Goal: Contribute content: Add original content to the website for others to see

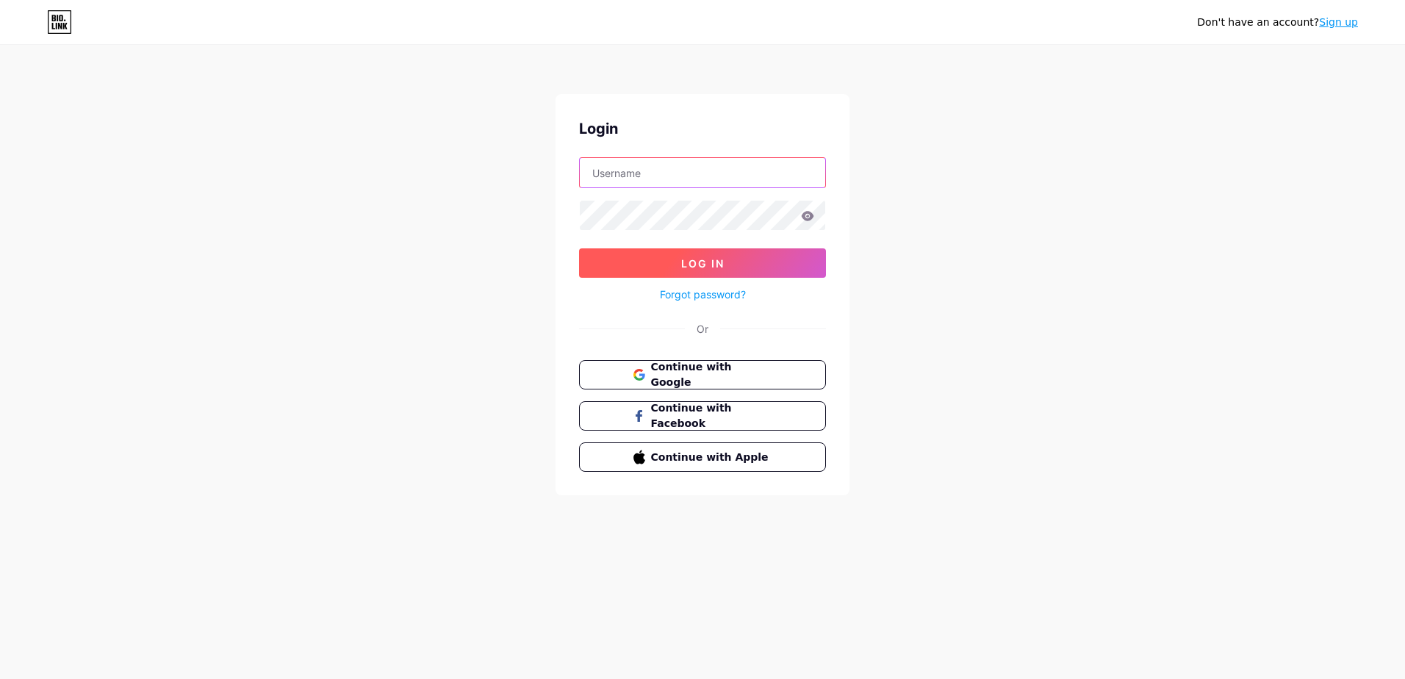
type input "[EMAIL_ADDRESS][DOMAIN_NAME]"
click at [684, 257] on span "Log In" at bounding box center [702, 263] width 43 height 12
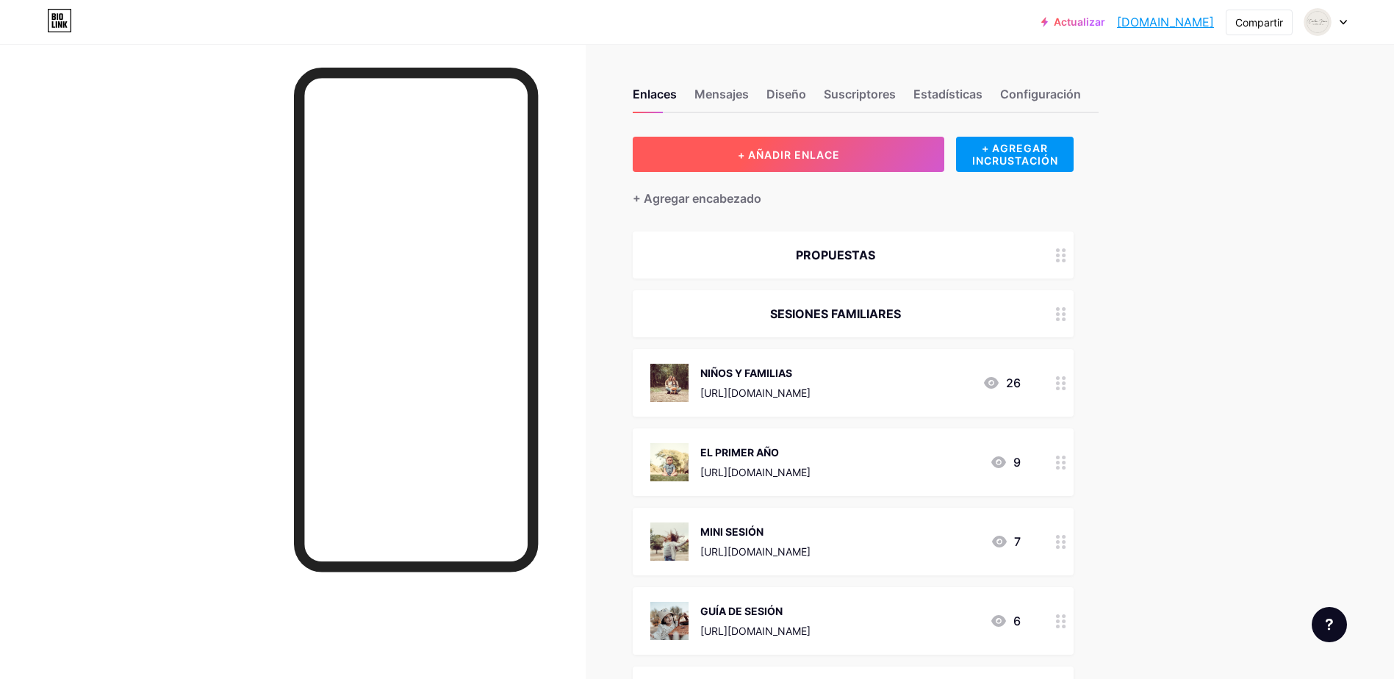
click at [827, 153] on span "+ AÑADIR ENLACE" at bounding box center [789, 154] width 102 height 12
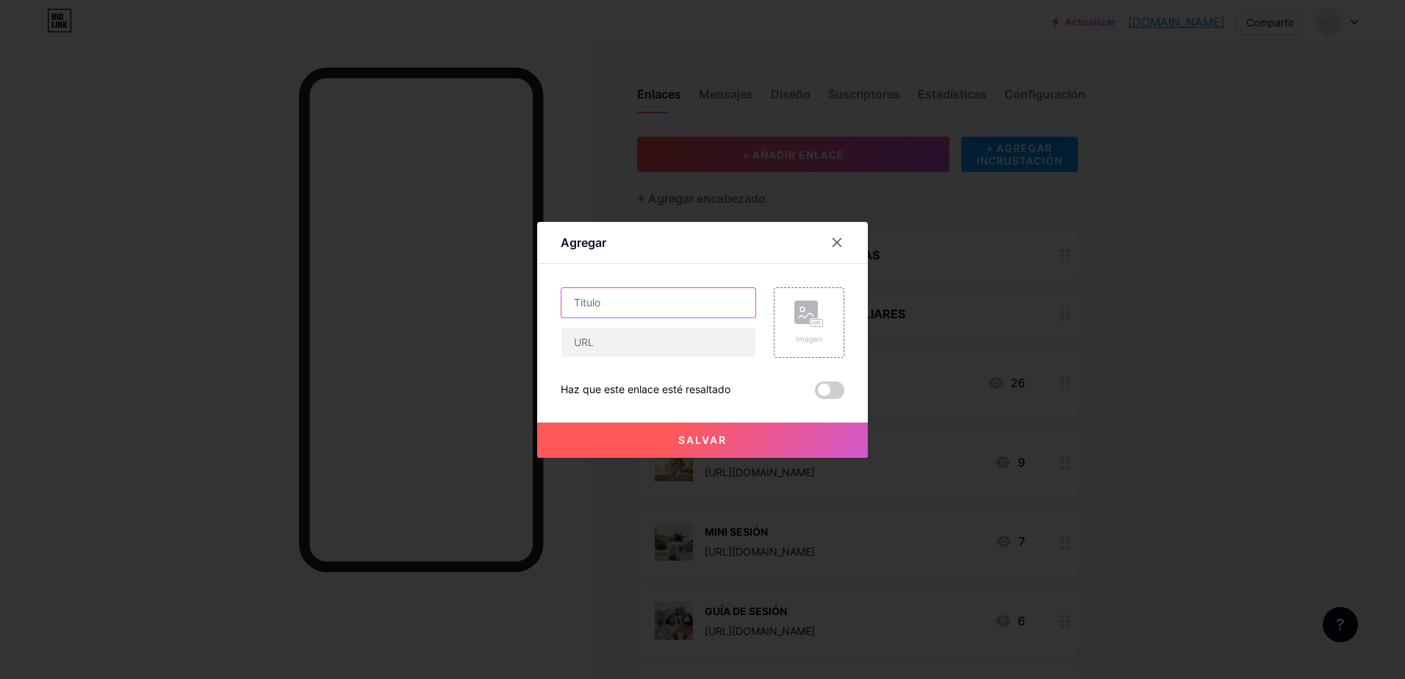
click at [604, 304] on input "text" at bounding box center [658, 302] width 194 height 29
type input "COMUNIÓN"
click at [803, 328] on div "Imagen" at bounding box center [808, 323] width 29 height 44
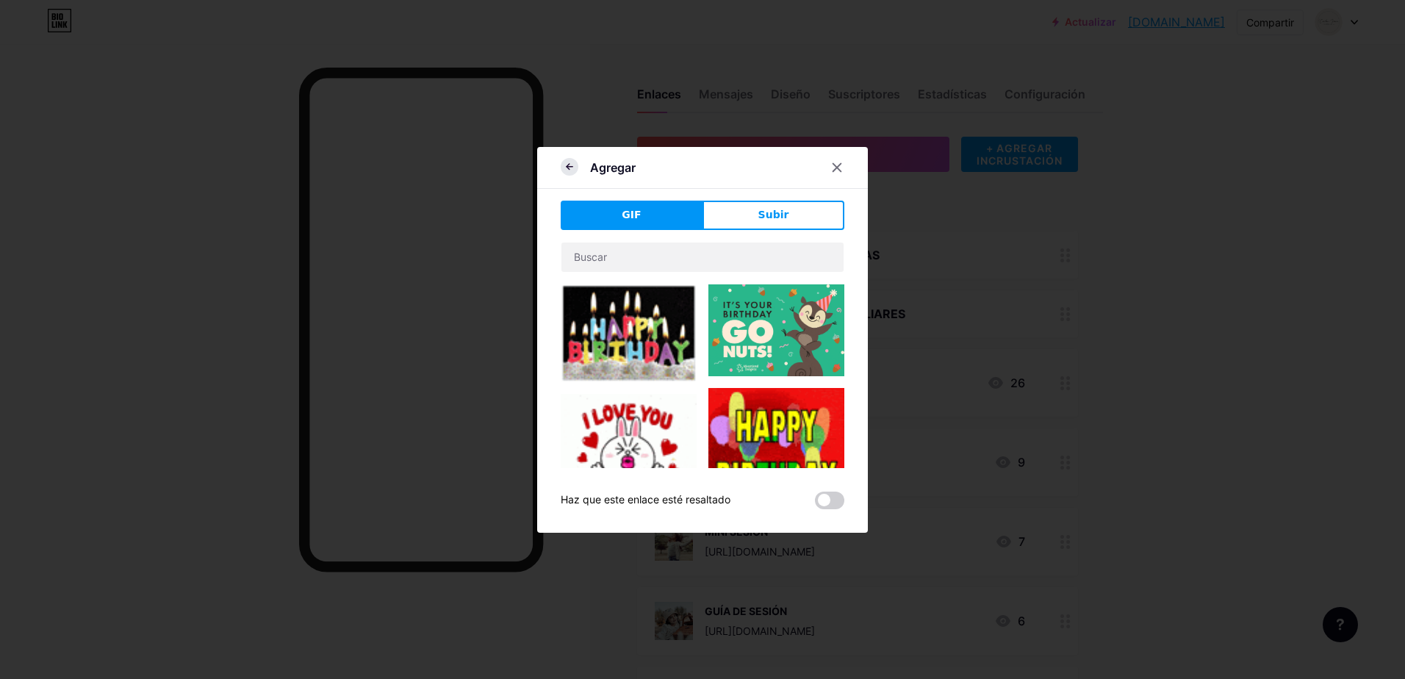
click at [564, 162] on icon at bounding box center [570, 167] width 18 height 18
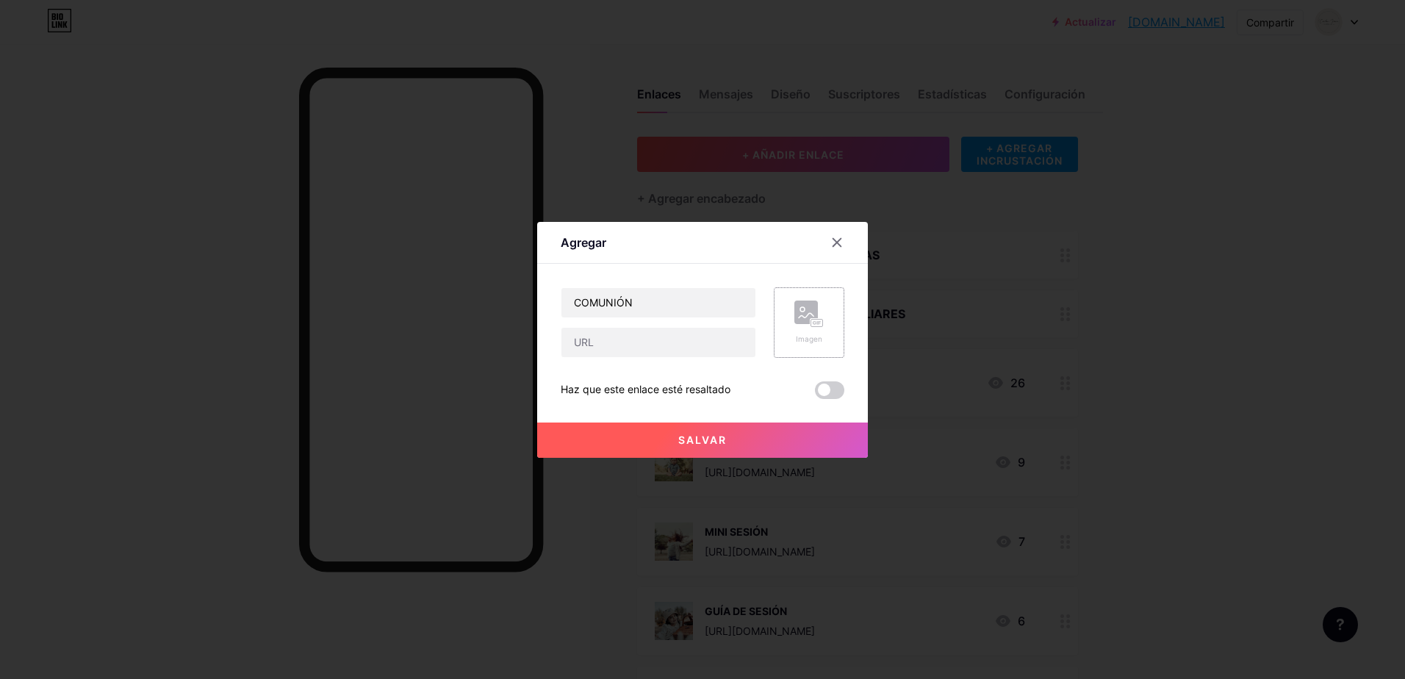
click at [805, 326] on icon at bounding box center [808, 314] width 29 height 27
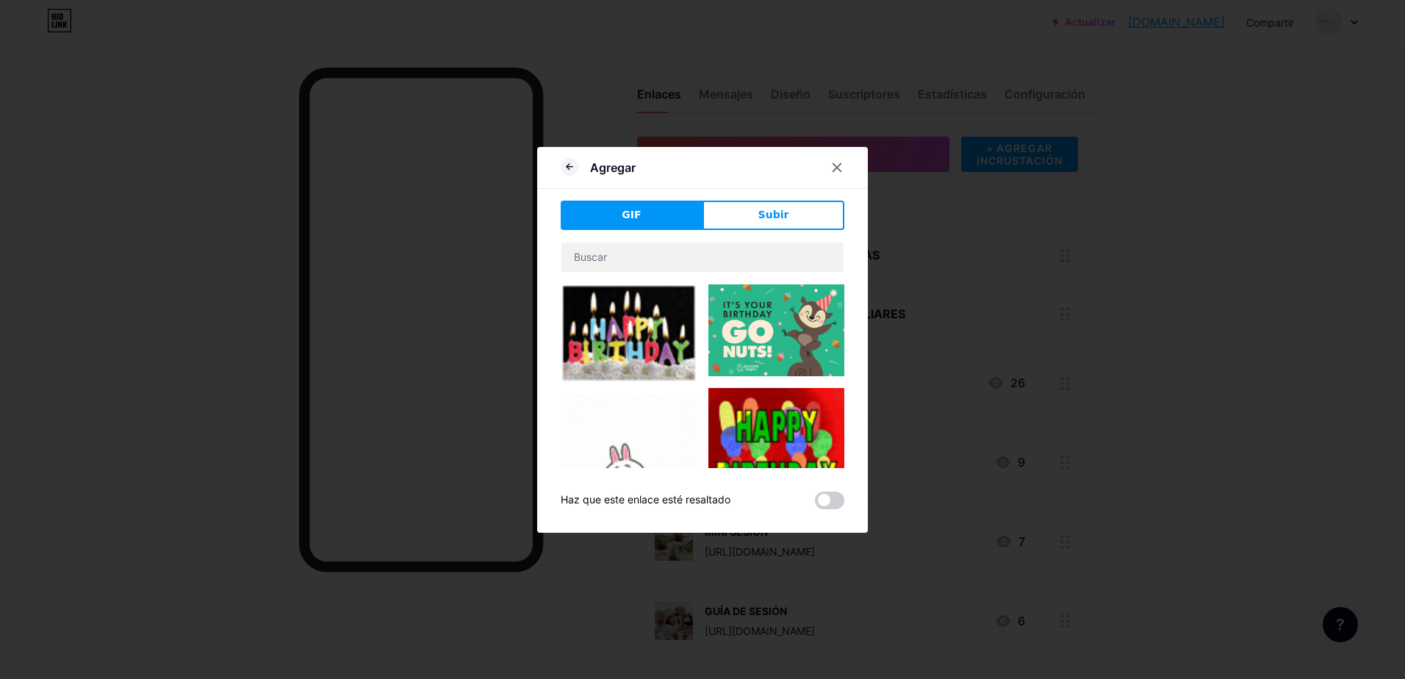
click at [769, 215] on span "Subir" at bounding box center [773, 214] width 31 height 15
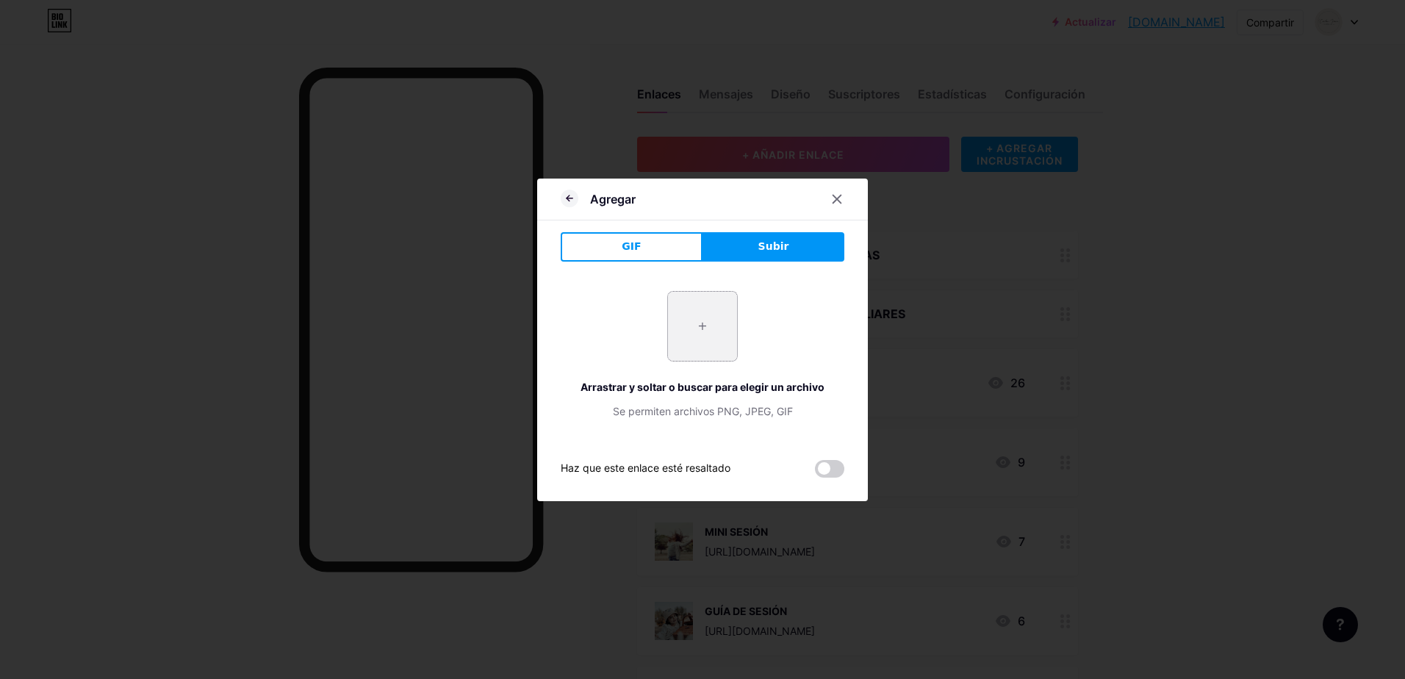
click at [700, 329] on input "file" at bounding box center [702, 326] width 69 height 69
type input "C:\fakepath\ChatGPT Image [DATE], 13_46_08.png"
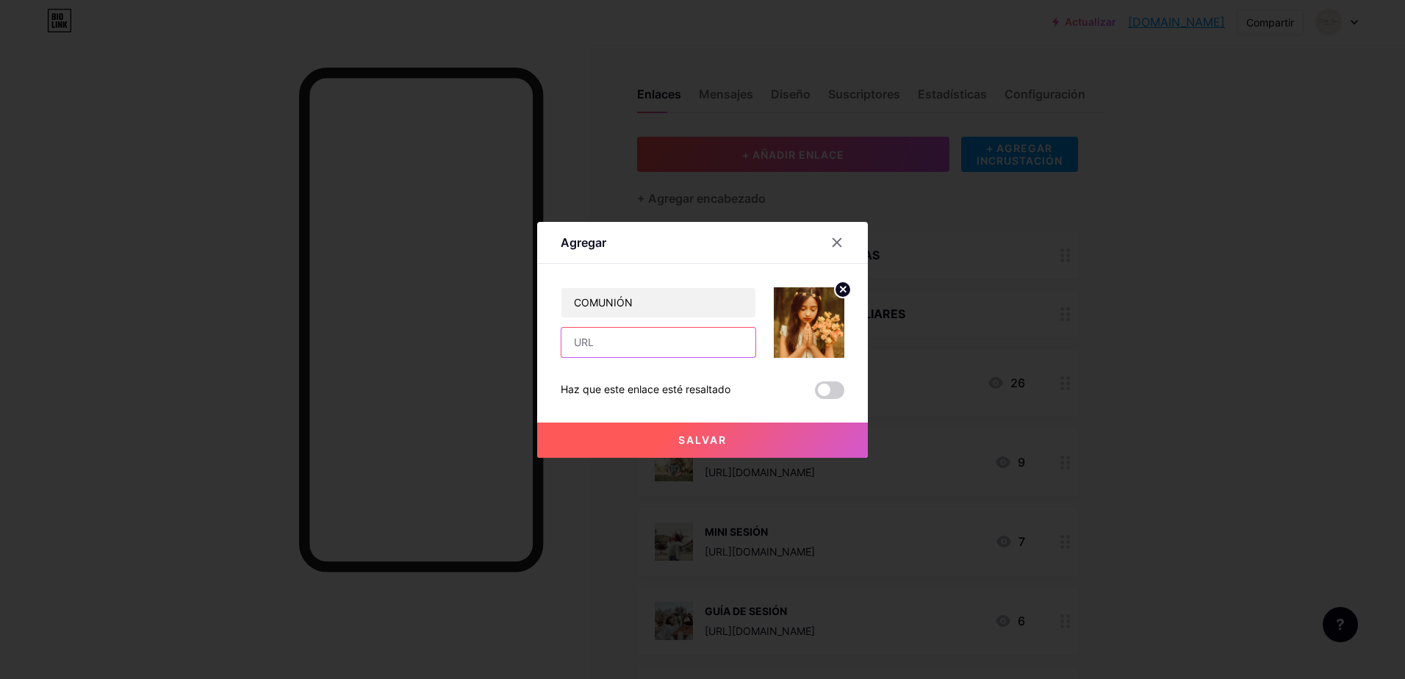
click at [611, 346] on input "text" at bounding box center [658, 342] width 194 height 29
paste input "[URL][DOMAIN_NAME]"
type input "[URL][DOMAIN_NAME]"
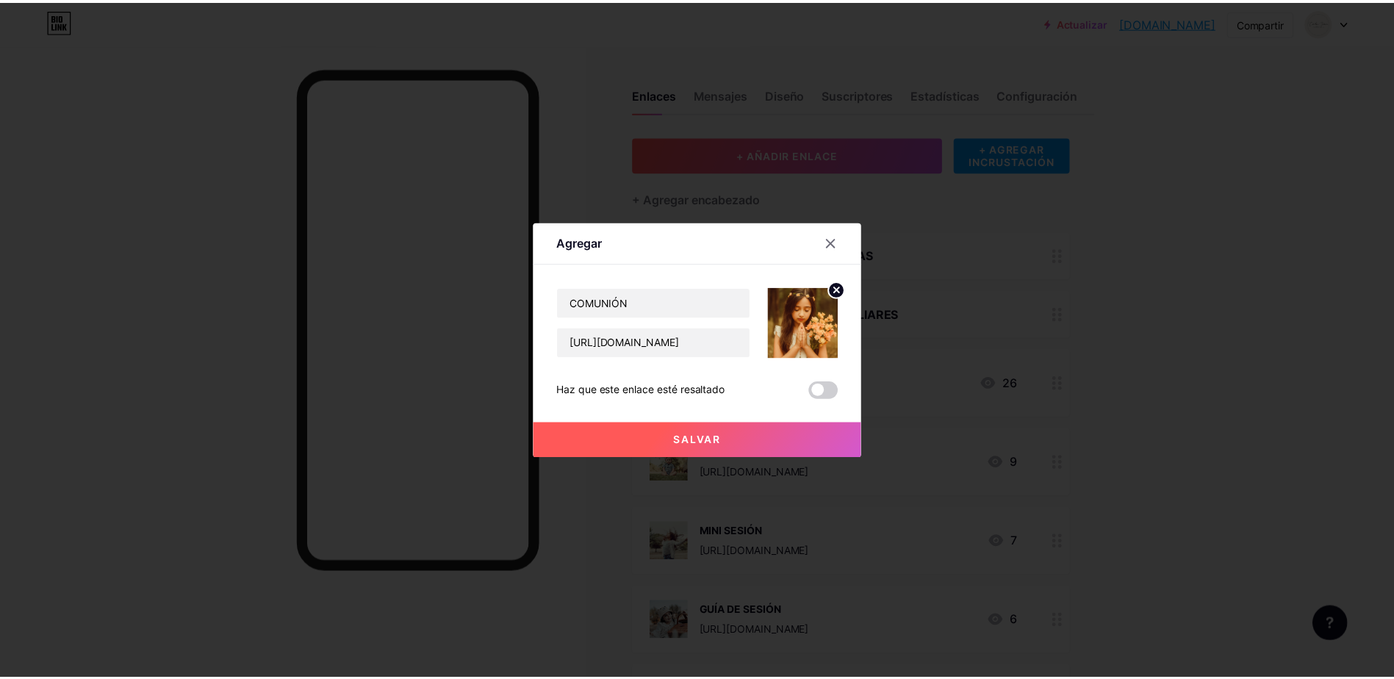
scroll to position [0, 0]
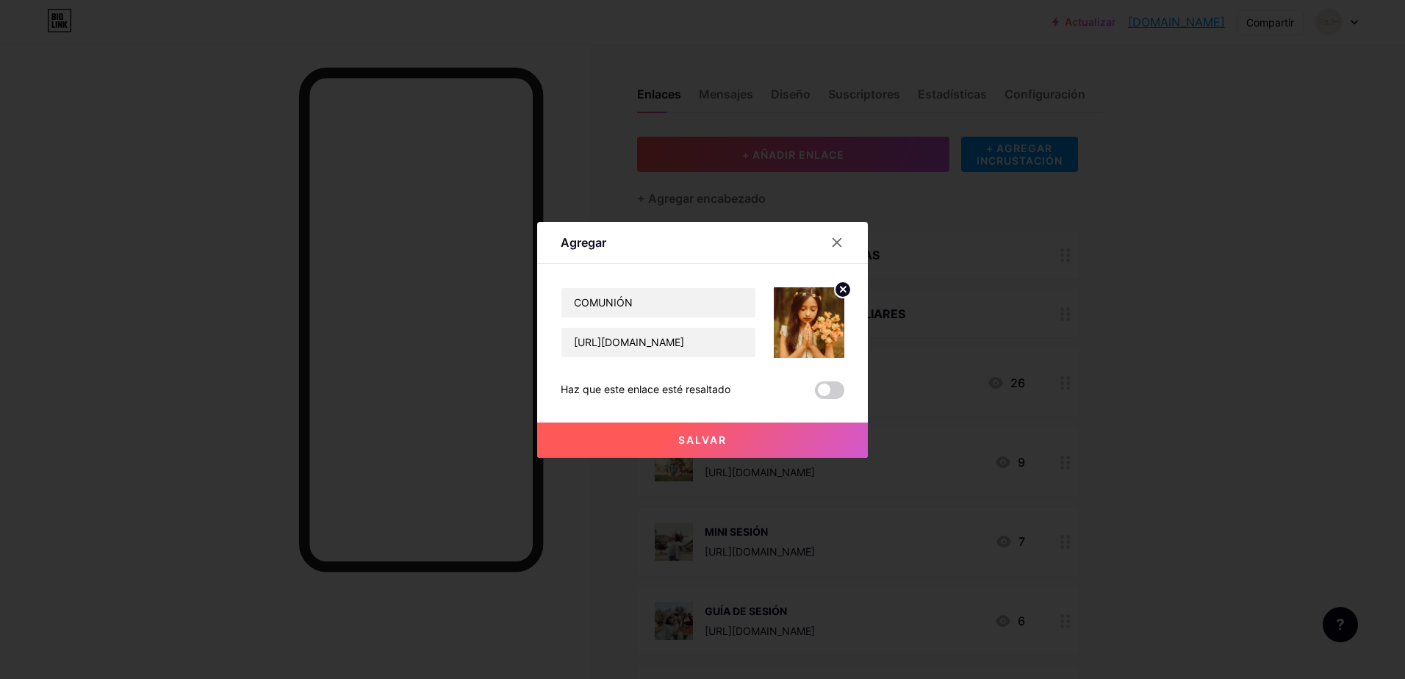
click at [690, 439] on span "Salvar" at bounding box center [702, 440] width 48 height 12
